Goal: Information Seeking & Learning: Learn about a topic

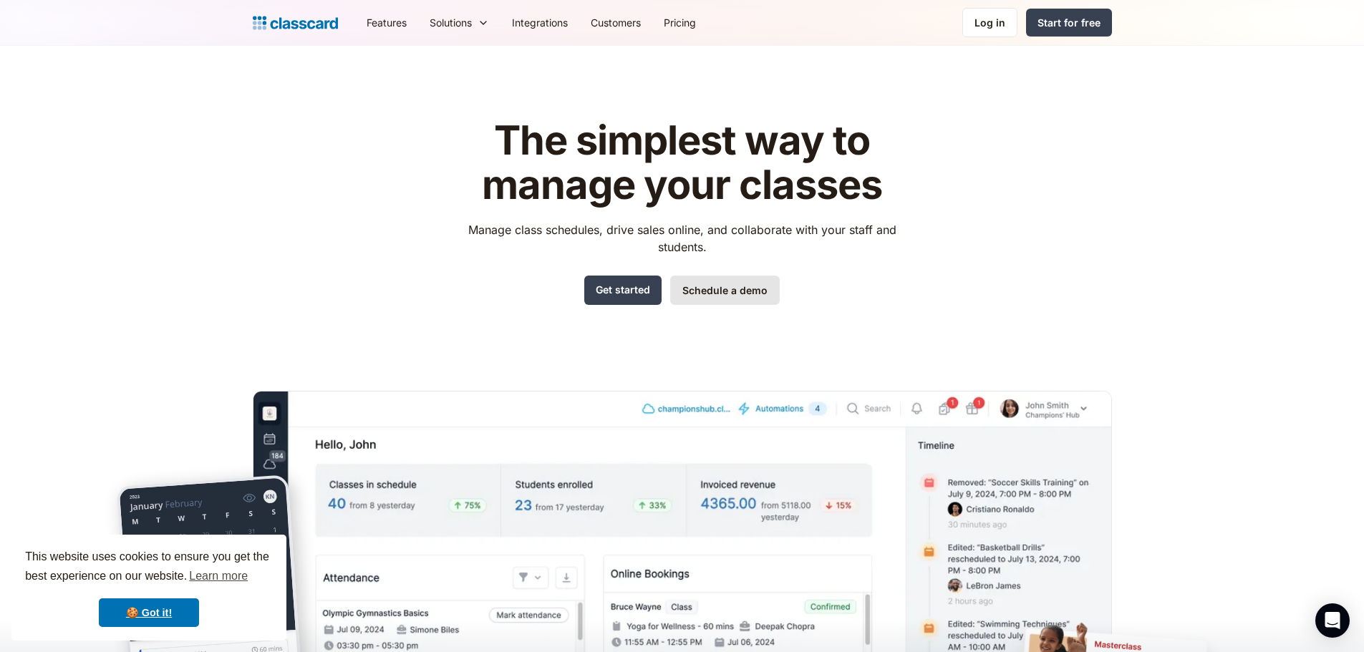
click at [740, 292] on link "Schedule a demo" at bounding box center [725, 290] width 110 height 29
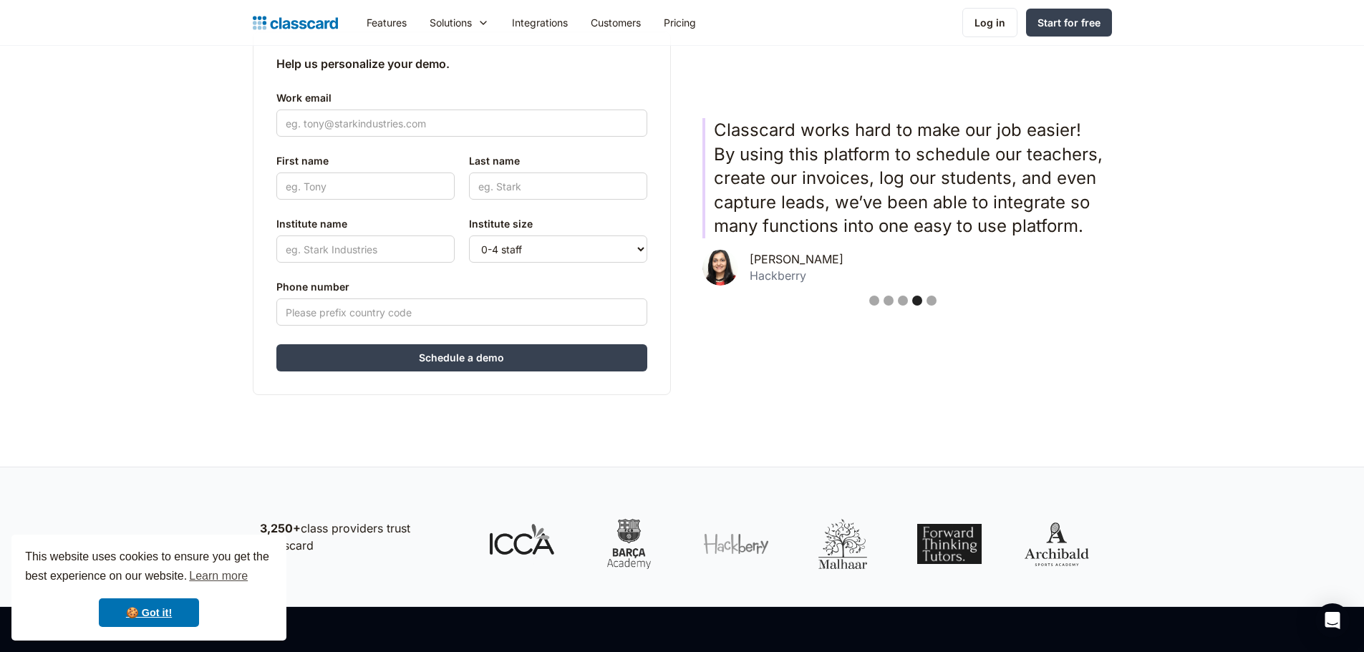
scroll to position [367, 0]
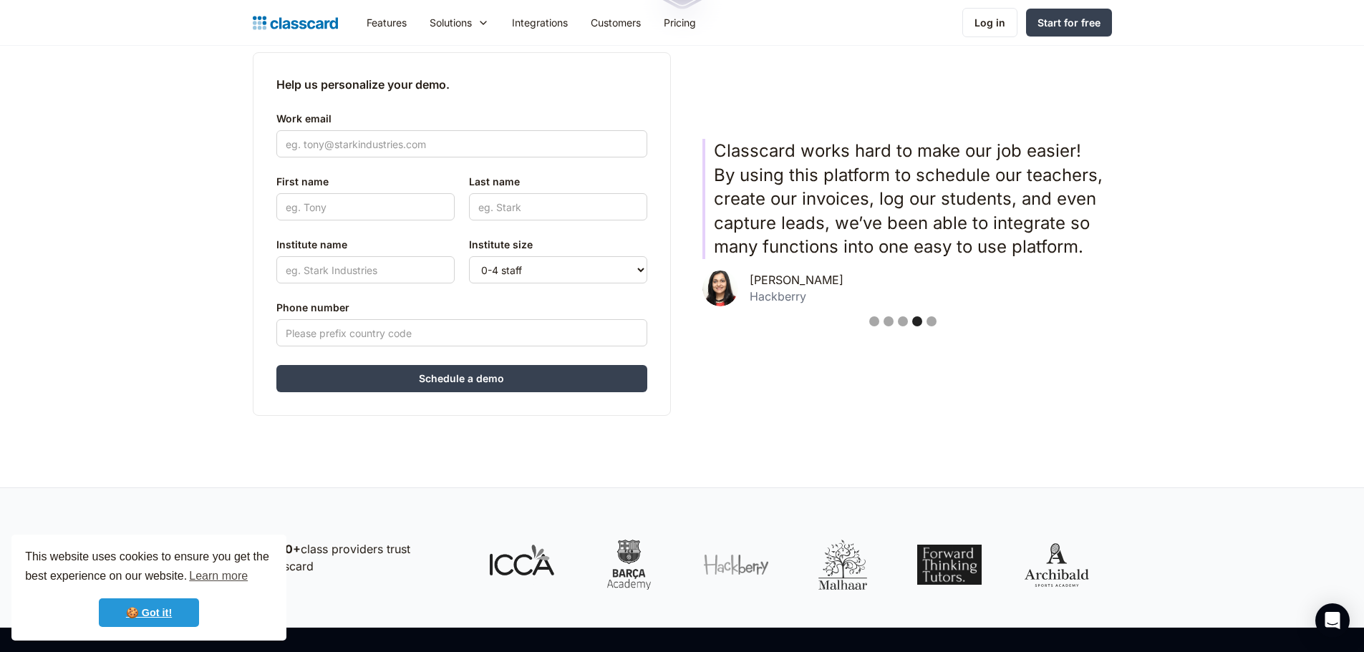
click at [186, 607] on link "🍪 Got it!" at bounding box center [149, 612] width 100 height 29
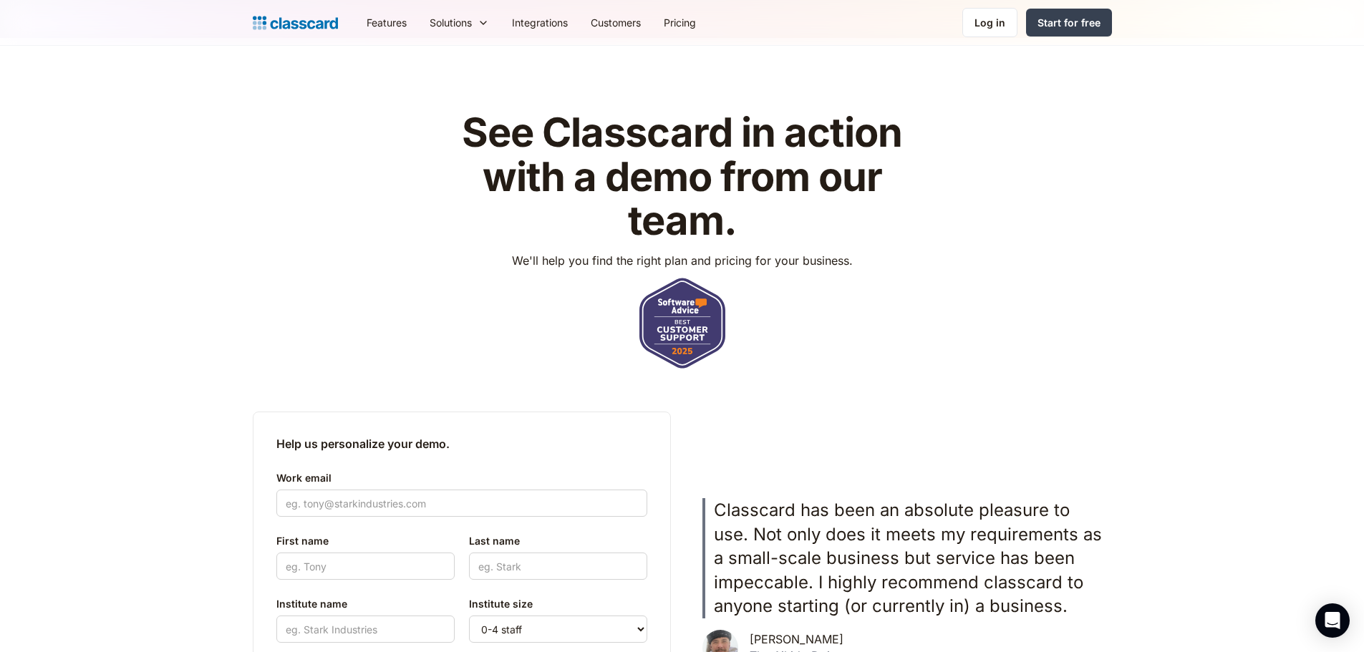
scroll to position [0, 0]
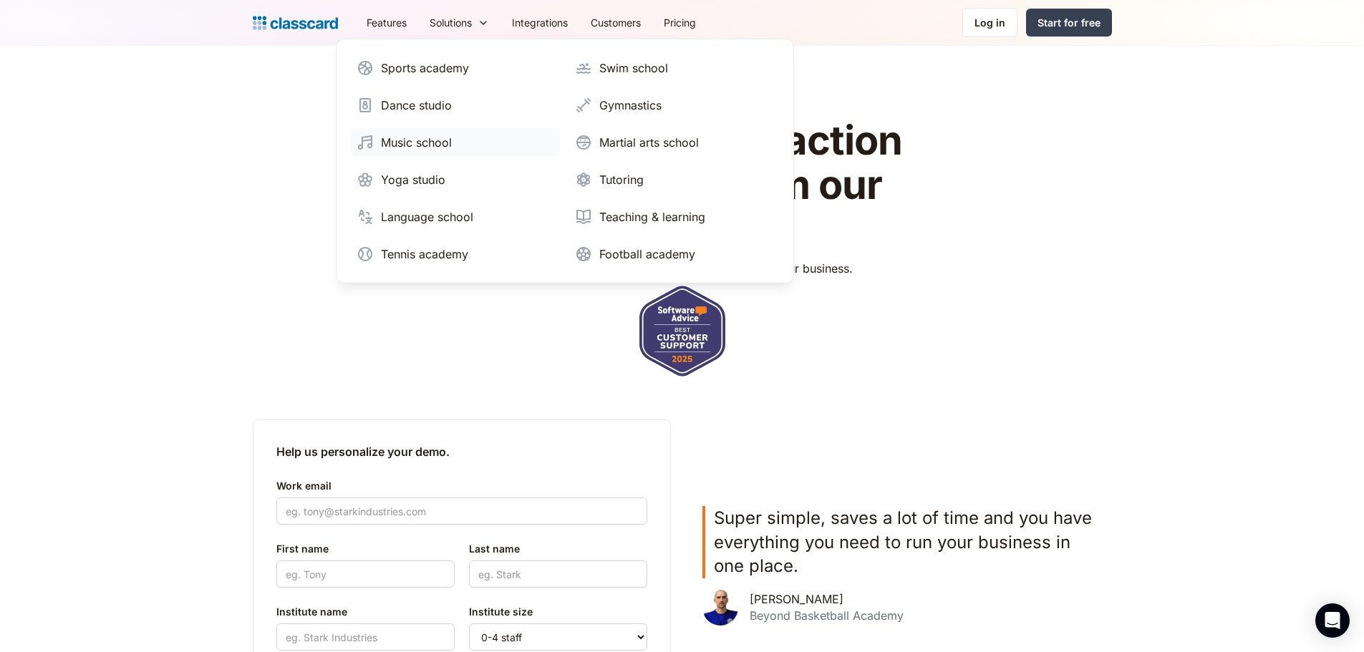
click at [440, 145] on div "Music school" at bounding box center [416, 142] width 71 height 17
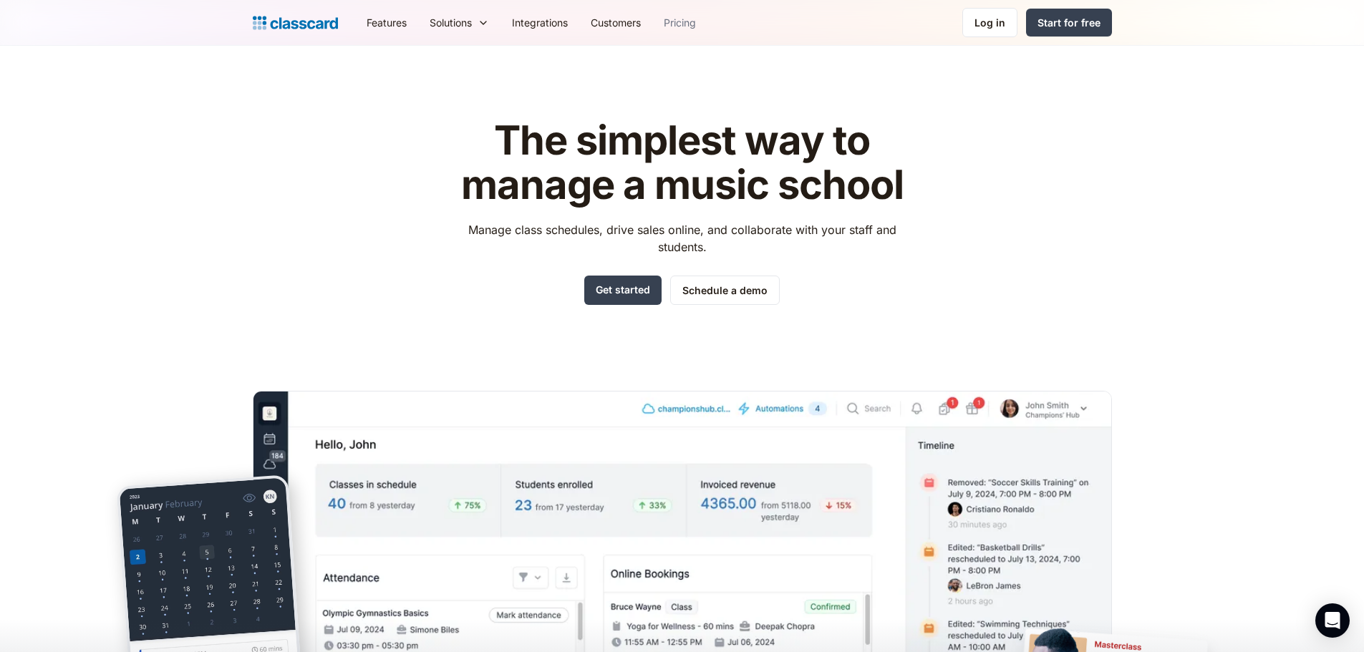
click at [683, 26] on link "Pricing" at bounding box center [679, 22] width 55 height 32
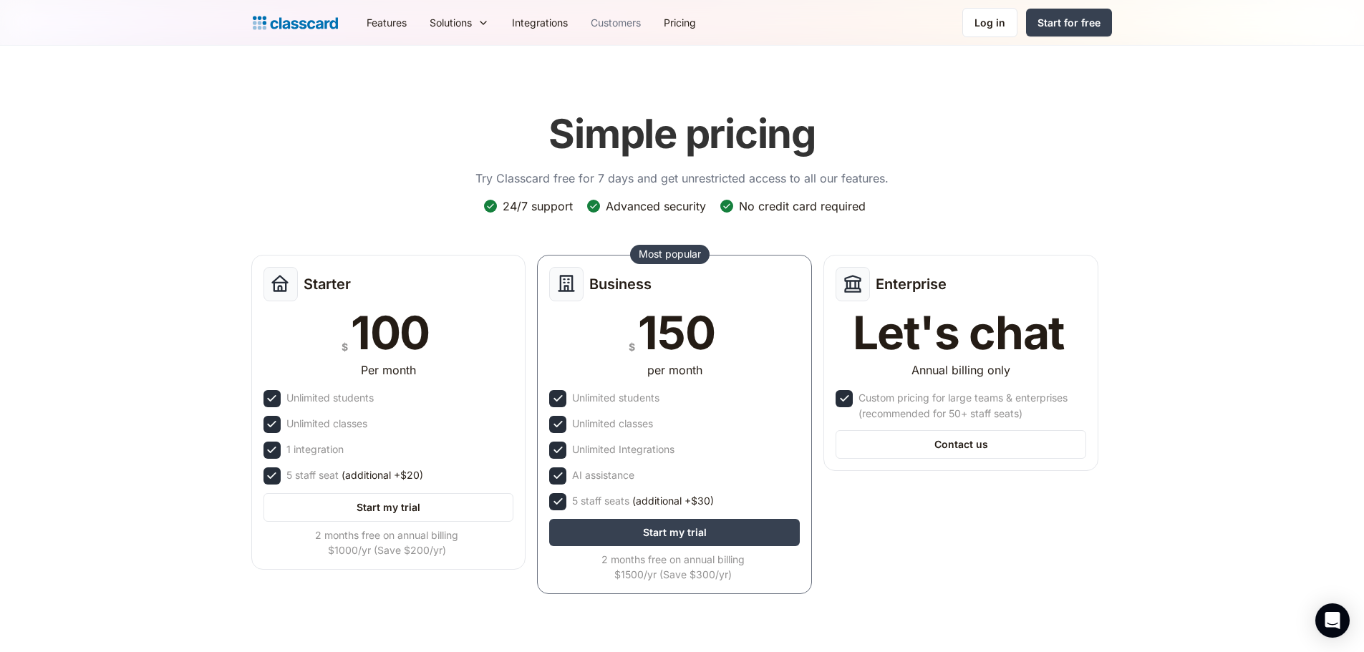
click at [620, 22] on link "Customers" at bounding box center [615, 22] width 73 height 32
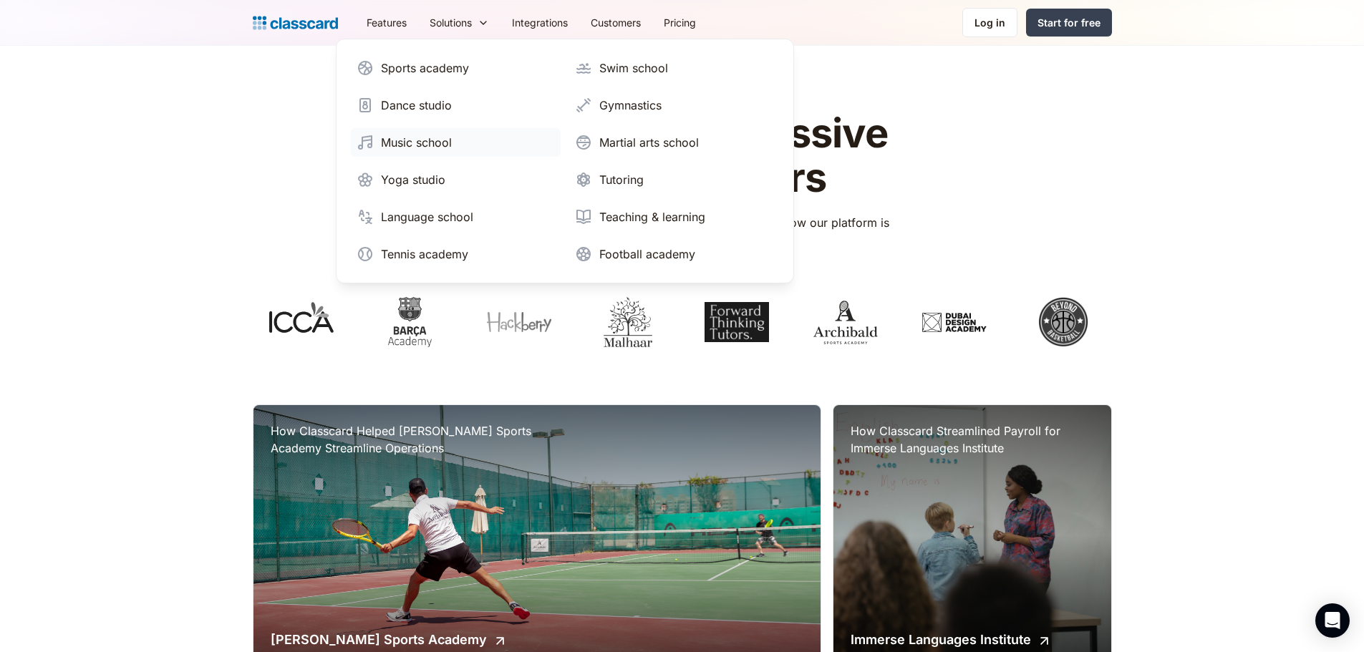
click at [421, 137] on div "Music school" at bounding box center [416, 142] width 71 height 17
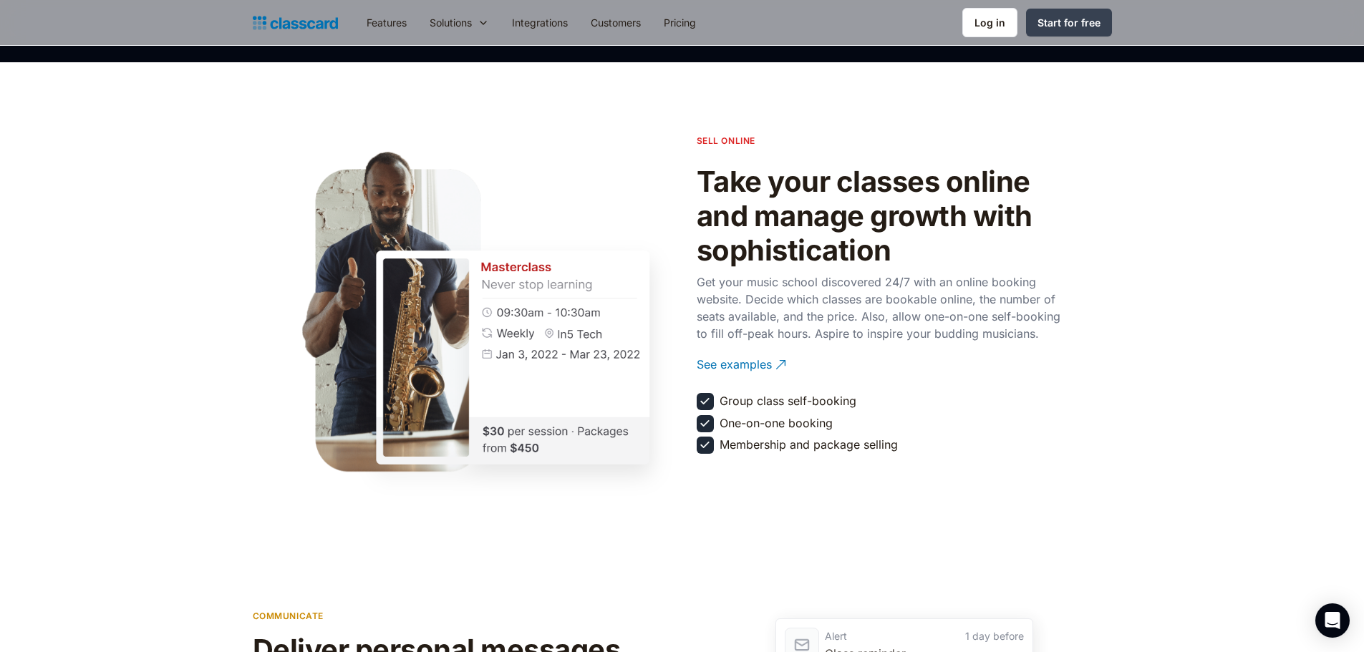
scroll to position [1575, 0]
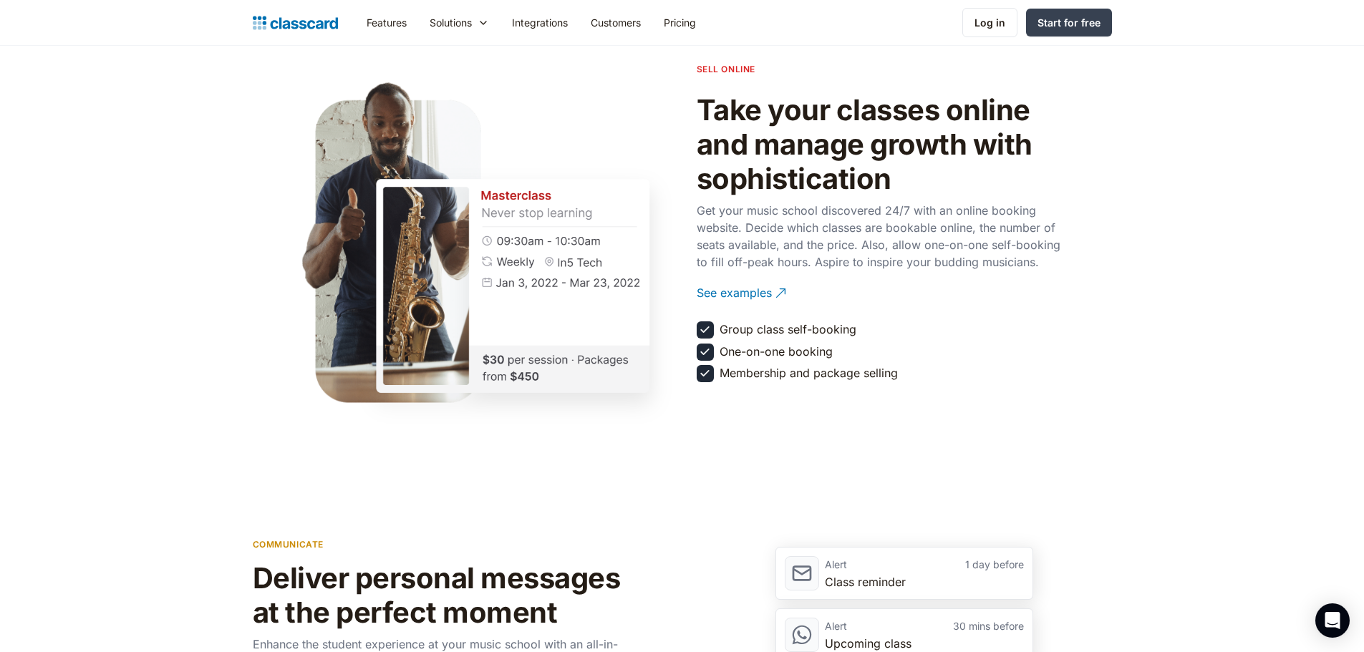
click at [708, 354] on img at bounding box center [704, 351] width 15 height 15
click at [729, 293] on div "See examples" at bounding box center [734, 287] width 75 height 28
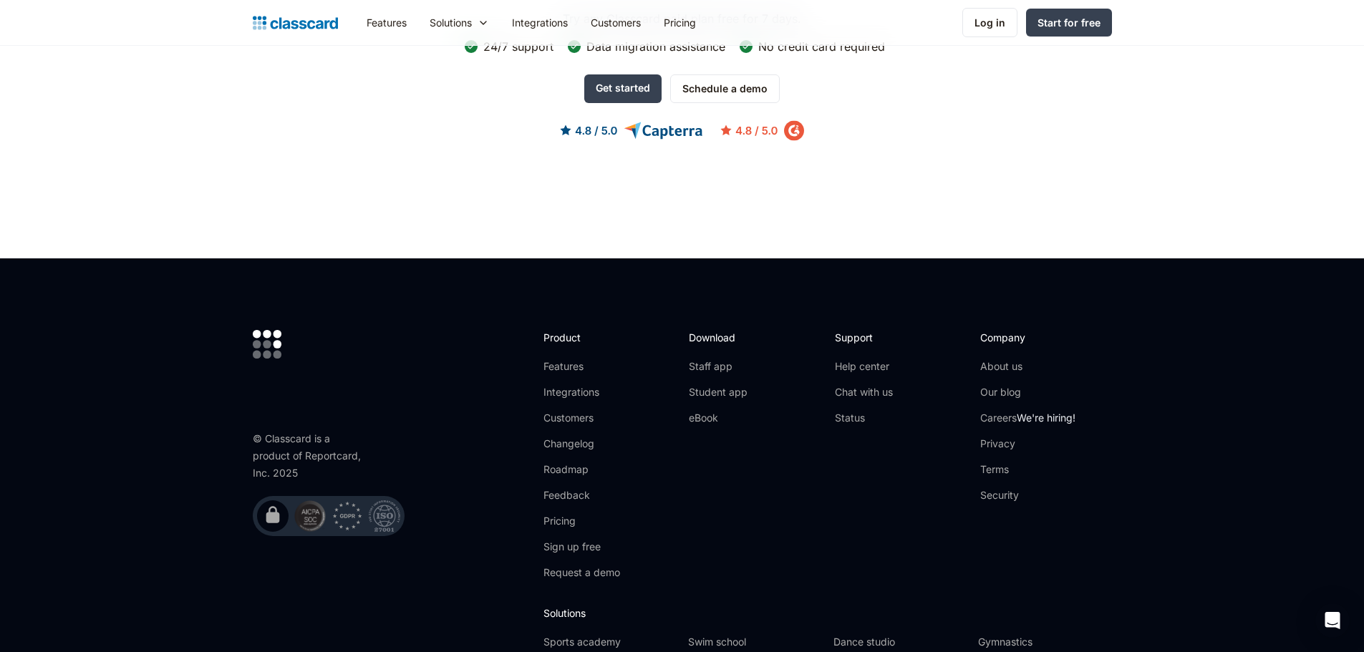
scroll to position [4510, 0]
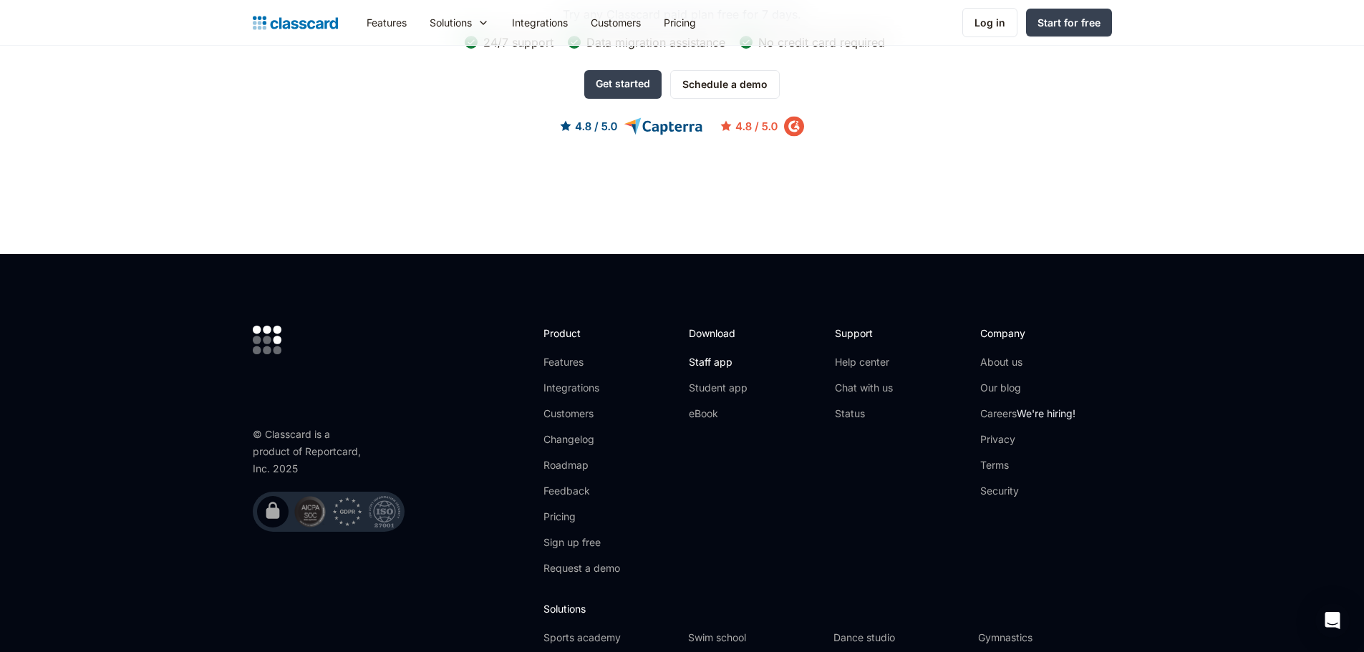
click at [717, 356] on link "Staff app" at bounding box center [718, 362] width 59 height 14
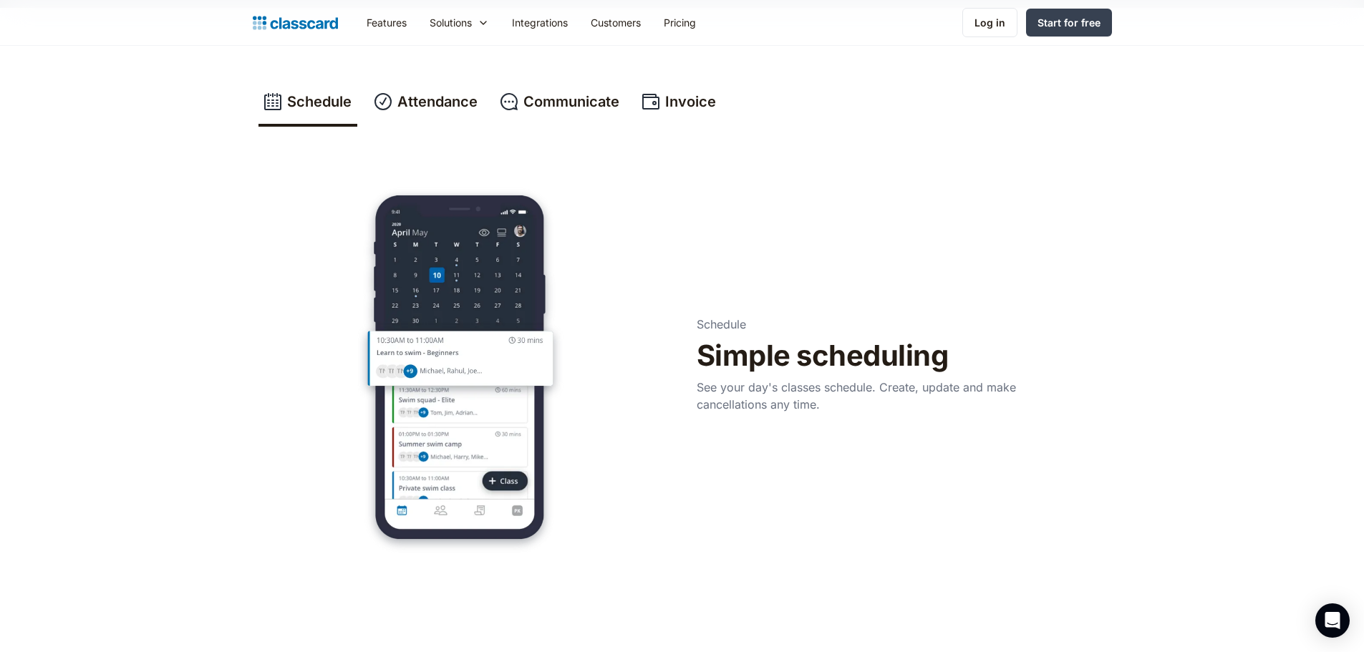
scroll to position [573, 0]
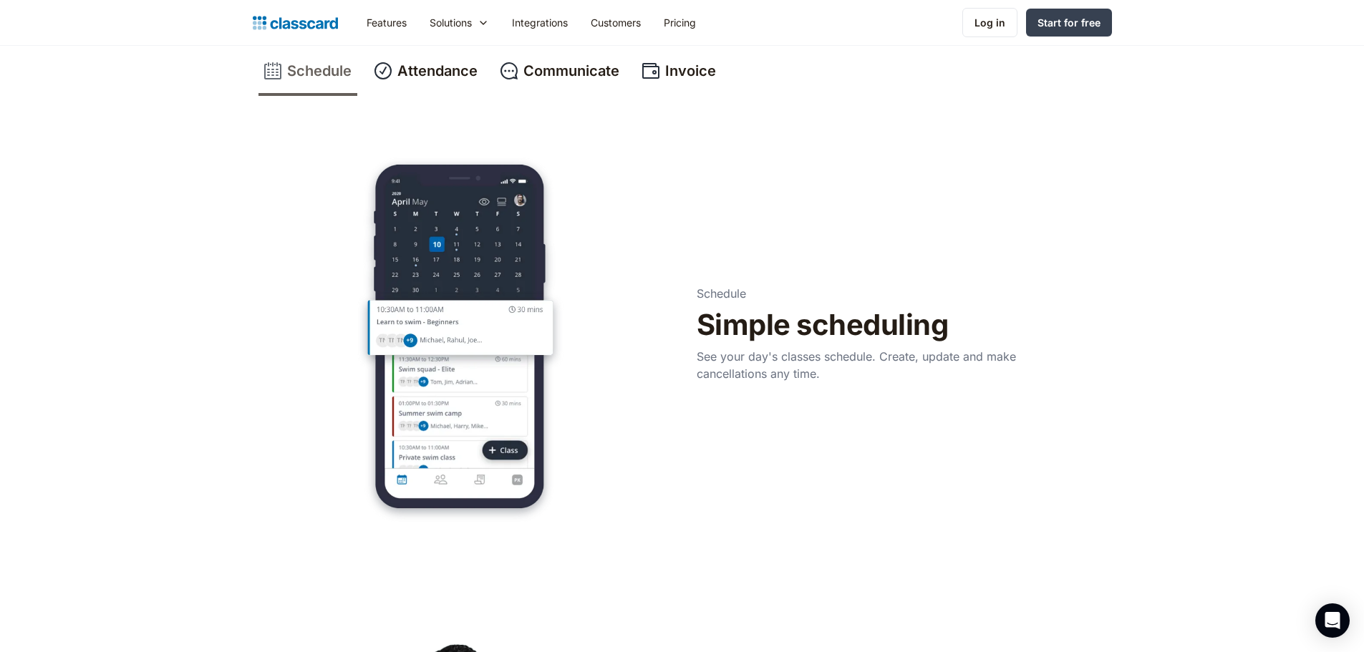
click at [316, 74] on div "Schedule" at bounding box center [319, 70] width 64 height 21
click at [317, 74] on div "Schedule" at bounding box center [319, 70] width 64 height 21
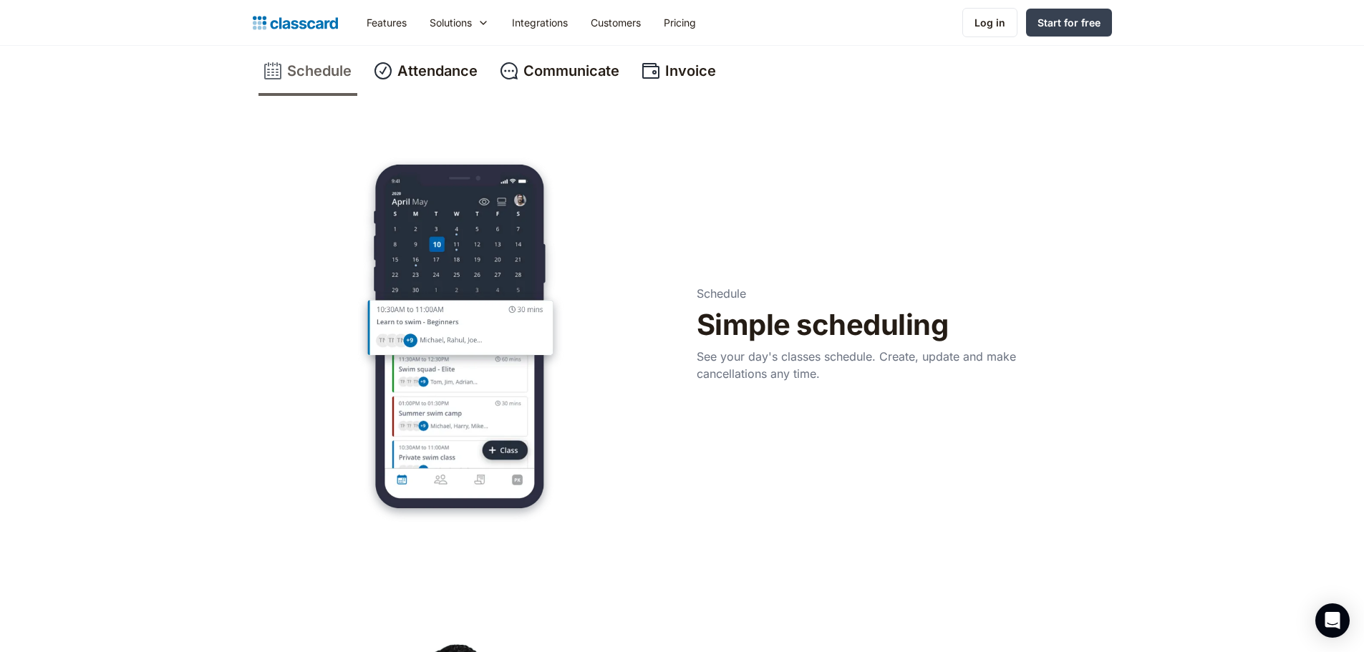
click at [317, 74] on div "Schedule" at bounding box center [319, 70] width 64 height 21
click at [442, 72] on div "Attendance" at bounding box center [437, 70] width 80 height 21
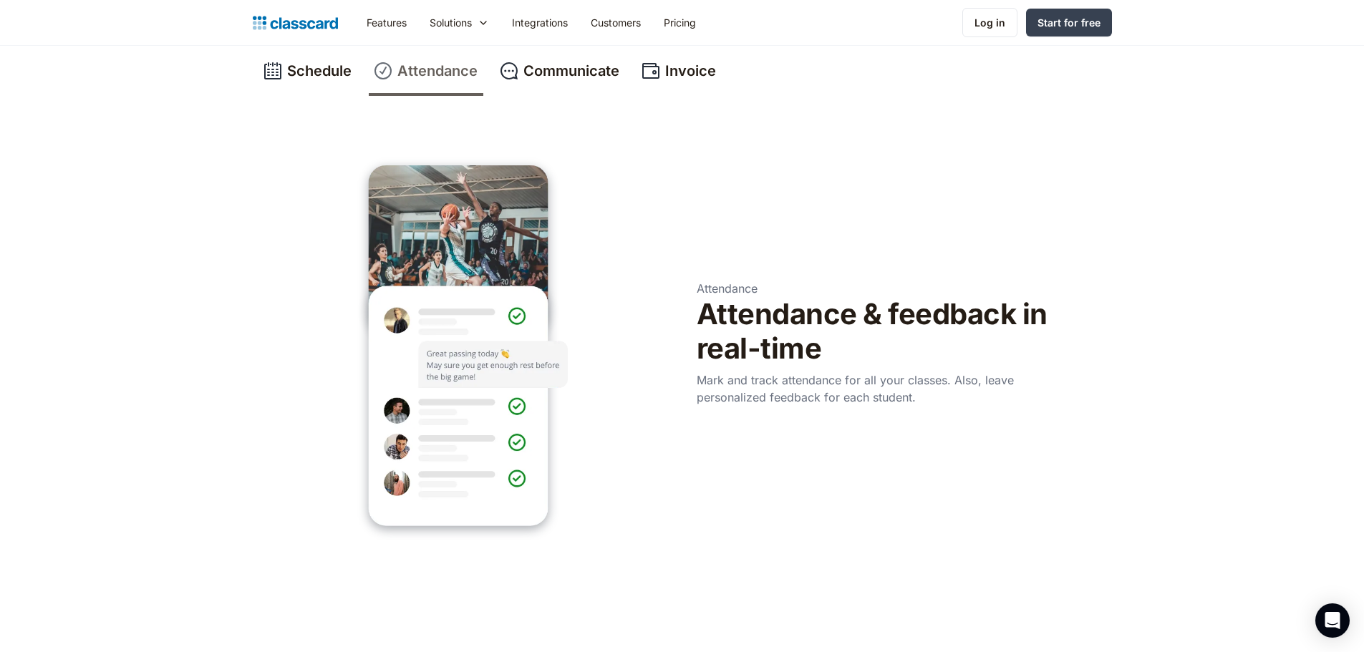
click at [442, 72] on div "Attendance" at bounding box center [437, 70] width 80 height 21
click at [582, 65] on div "Communicate" at bounding box center [571, 70] width 96 height 21
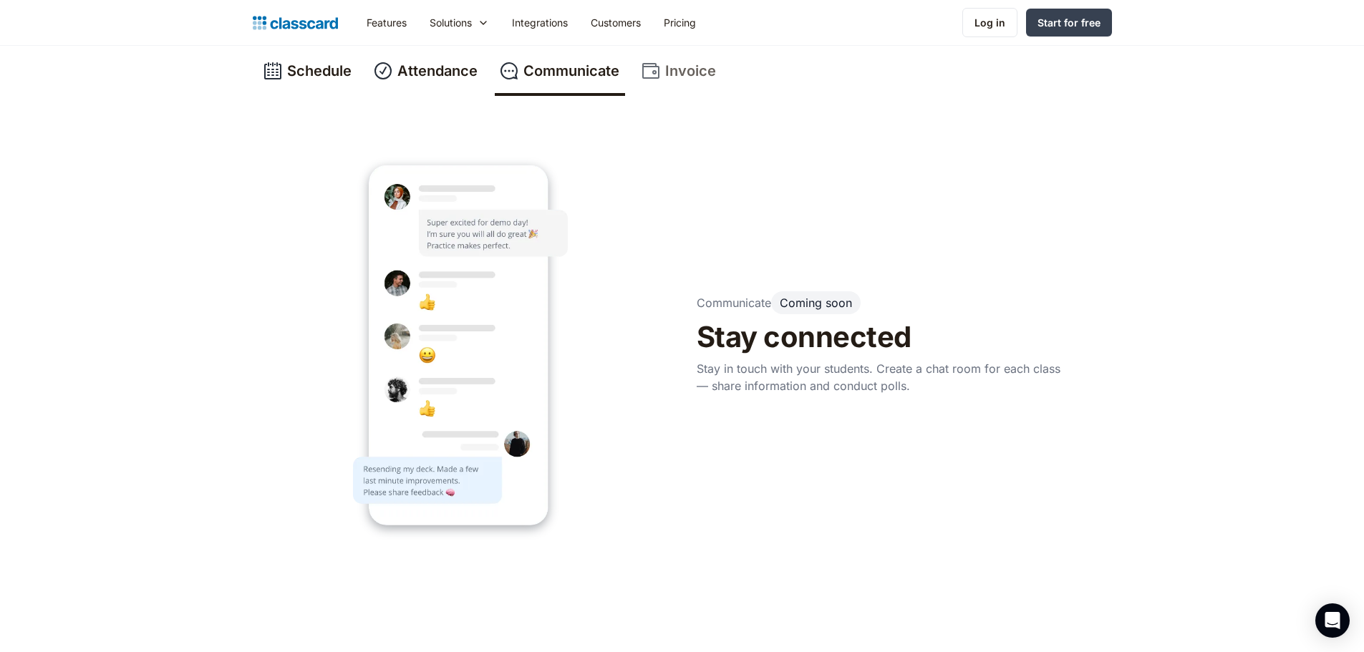
click at [694, 76] on div "Invoice" at bounding box center [690, 70] width 51 height 21
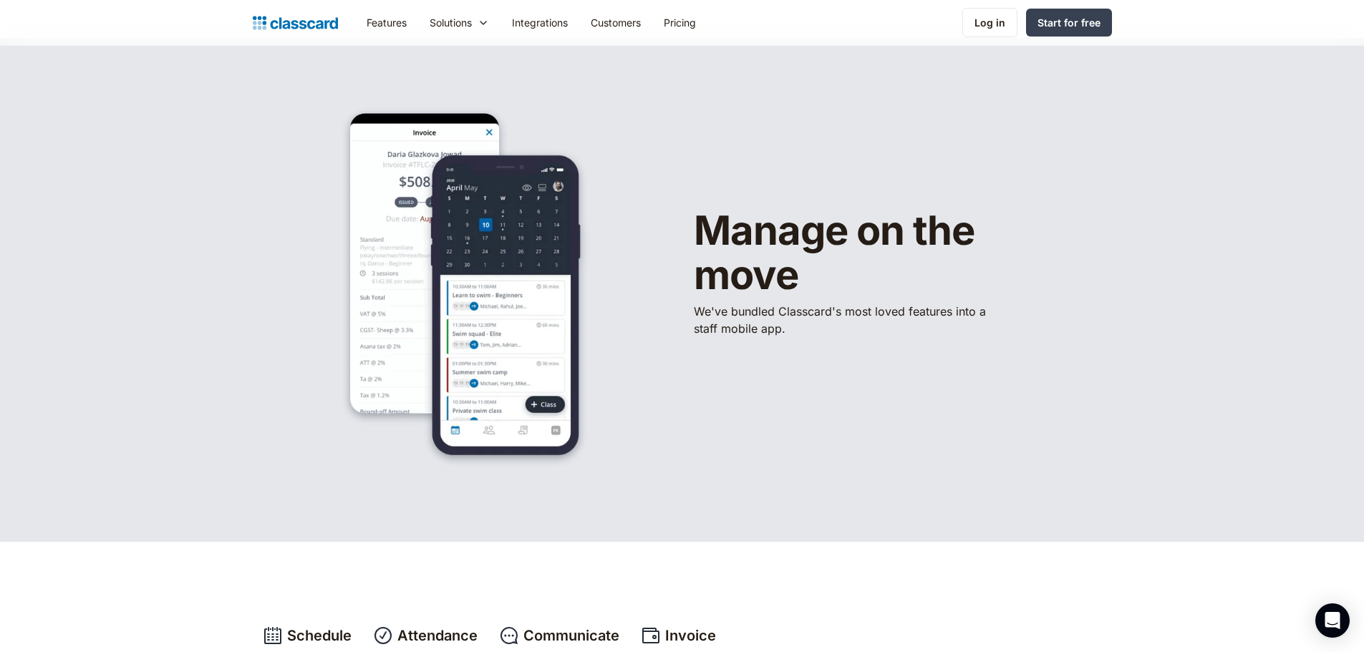
scroll to position [0, 0]
